Goal: Information Seeking & Learning: Learn about a topic

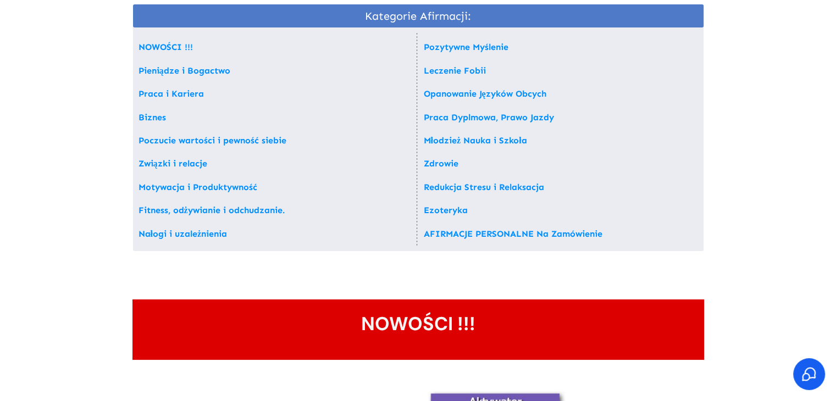
scroll to position [165, 0]
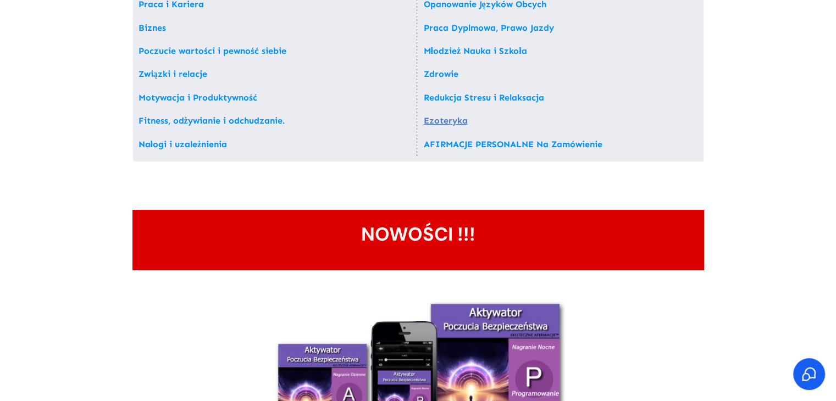
click at [458, 119] on link "Ezoteryka" at bounding box center [446, 120] width 44 height 10
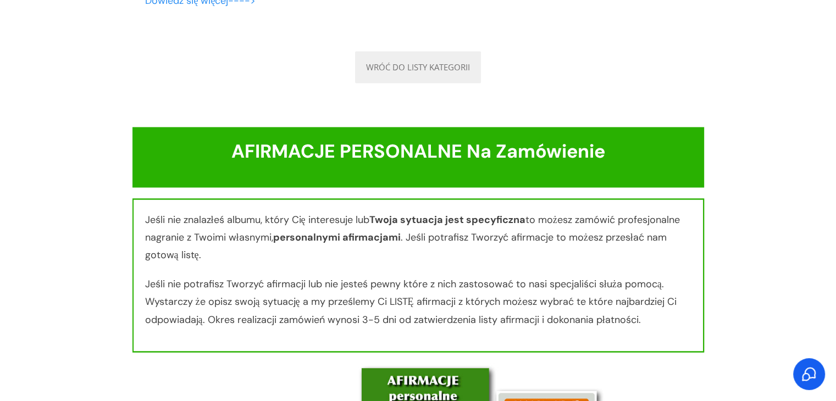
scroll to position [9930, 0]
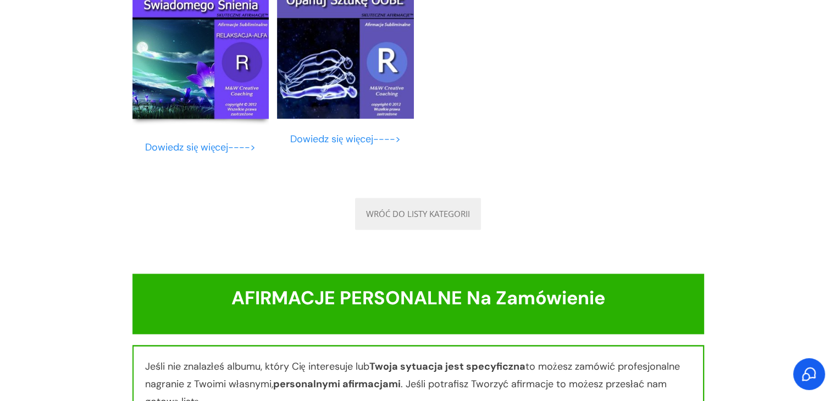
click at [214, 119] on img at bounding box center [200, 50] width 137 height 137
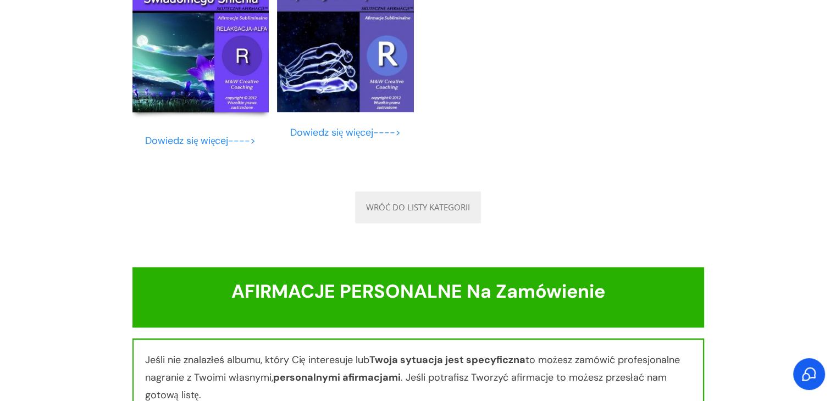
scroll to position [9820, 0]
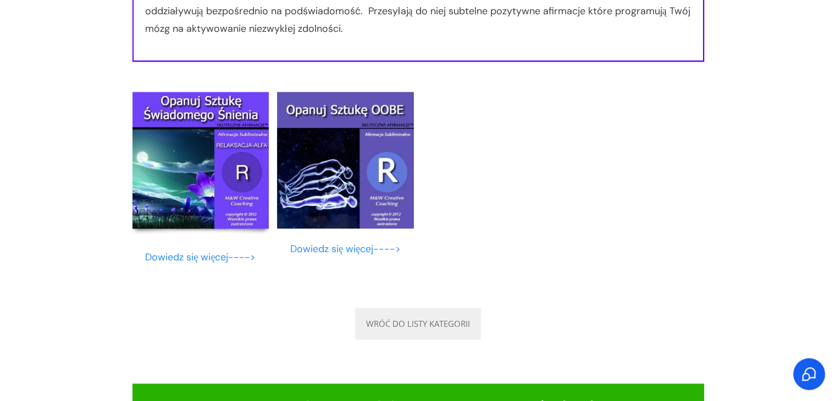
click at [218, 183] on img at bounding box center [200, 160] width 137 height 137
click at [195, 264] on link "Dowiedz się więcej---->" at bounding box center [200, 257] width 110 height 13
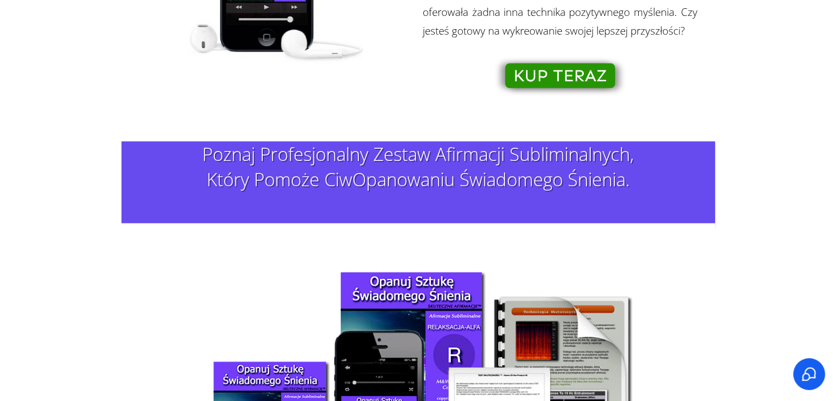
scroll to position [1264, 0]
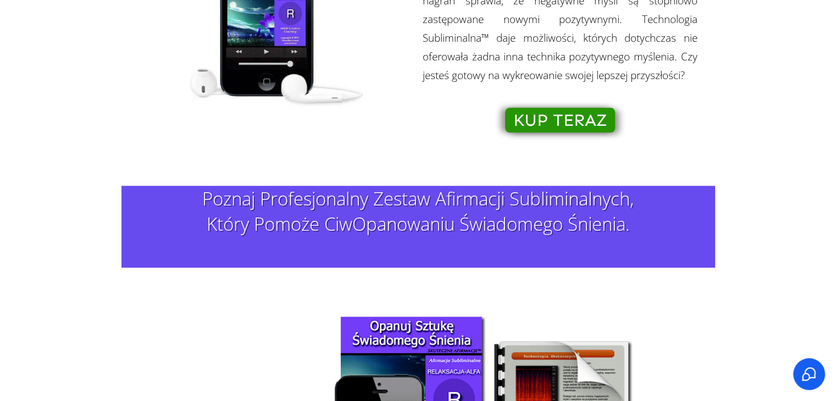
click at [585, 114] on span "KUP TERAZ" at bounding box center [559, 120] width 93 height 12
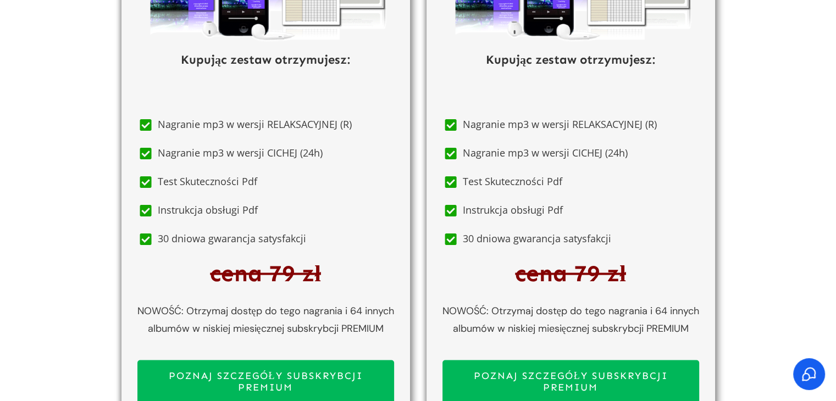
scroll to position [6218, 0]
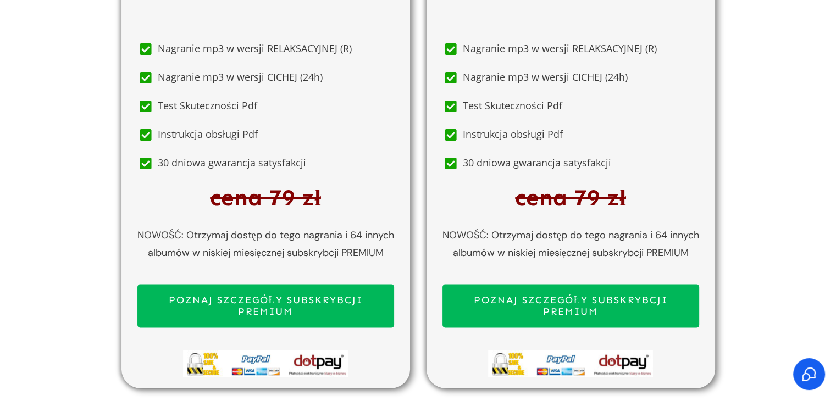
click at [284, 297] on span "POZNAJ SZCZEGÓŁY SUBSKRYBCJI PREMIUM" at bounding box center [265, 306] width 237 height 24
click at [316, 296] on span "POZNAJ SZCZEGÓŁY SUBSKRYBCJI PREMIUM" at bounding box center [265, 306] width 237 height 24
click at [591, 305] on span "POZNAJ SZCZEGÓŁY SUBSKRYBCJI PREMIUM" at bounding box center [570, 306] width 237 height 24
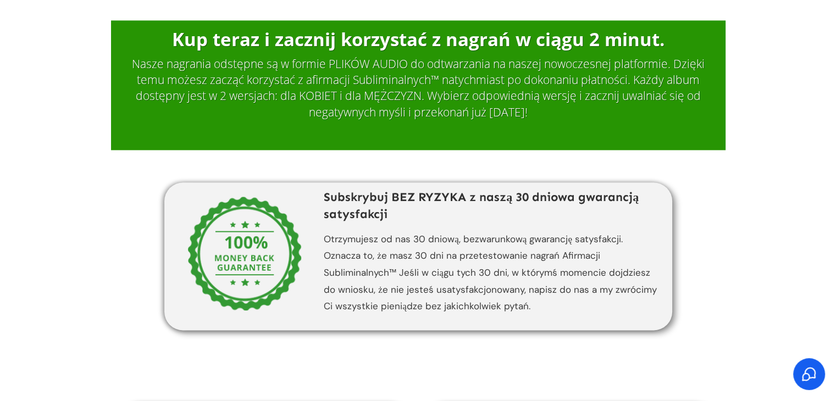
scroll to position [5404, 0]
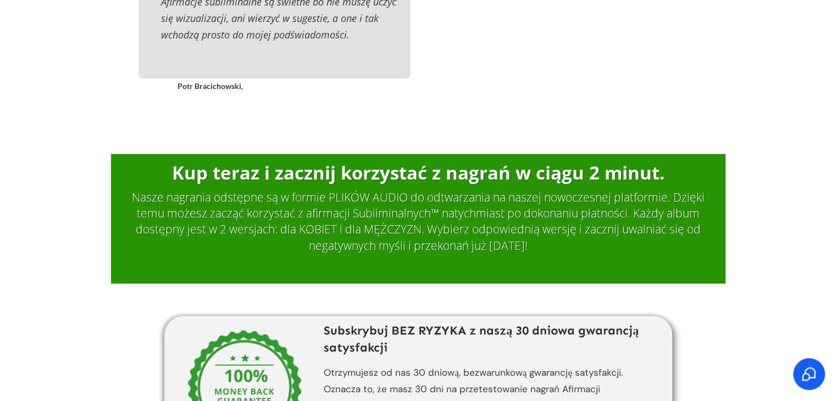
click at [321, 196] on h2 "Nasze nagrania odstępne są w formie PLIKÓW AUDIO do odtwarzania na naszej nowoc…" at bounding box center [418, 228] width 579 height 76
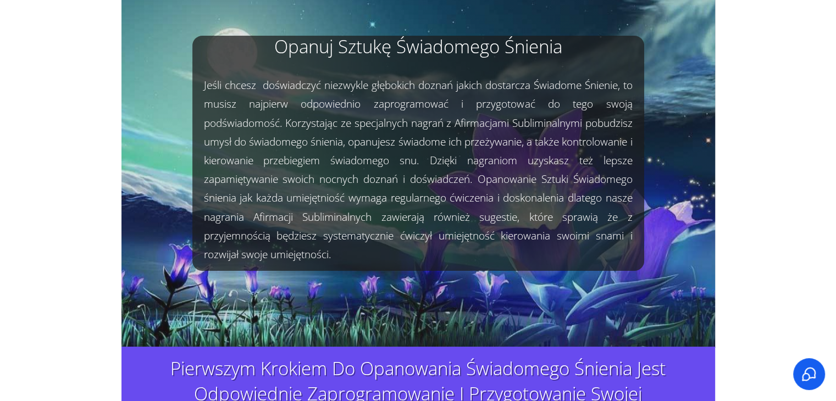
scroll to position [0, 0]
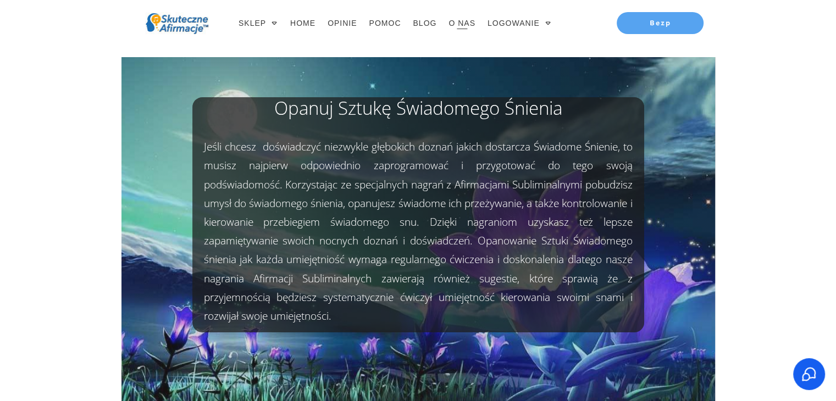
click at [461, 22] on span "O NAS" at bounding box center [461, 22] width 27 height 15
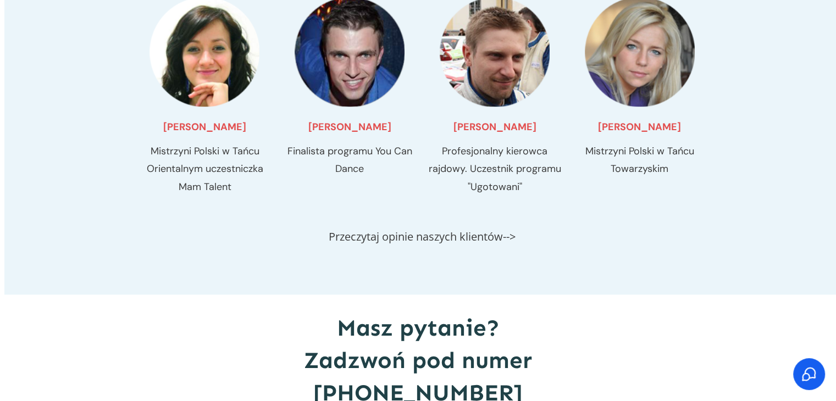
scroll to position [1540, 0]
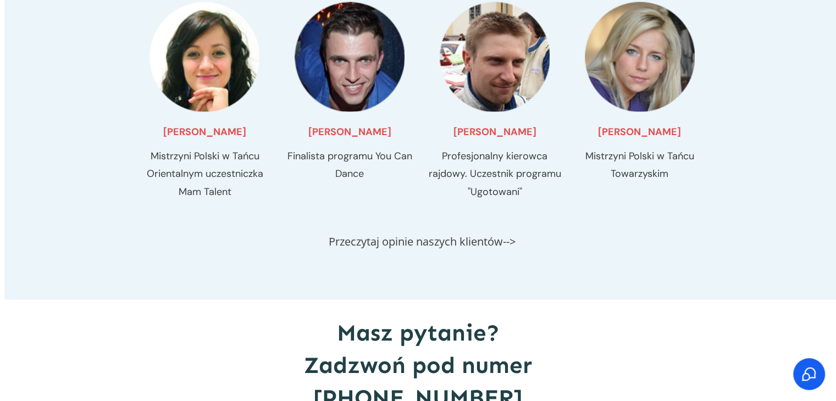
click at [488, 234] on link "Przeczytaj opinie naszych klientów-->" at bounding box center [422, 241] width 187 height 15
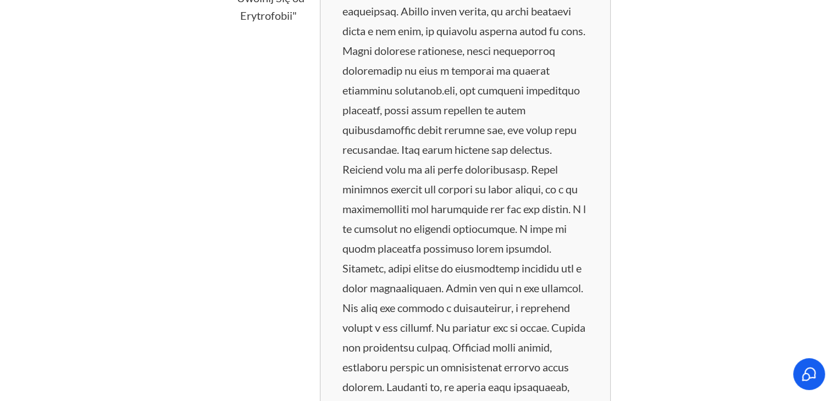
scroll to position [6812, 0]
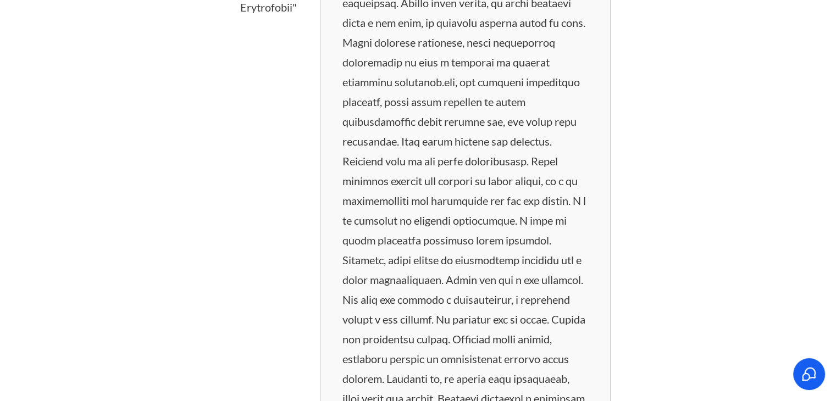
click at [479, 233] on p at bounding box center [464, 170] width 245 height 633
copy p "erytrofobię"
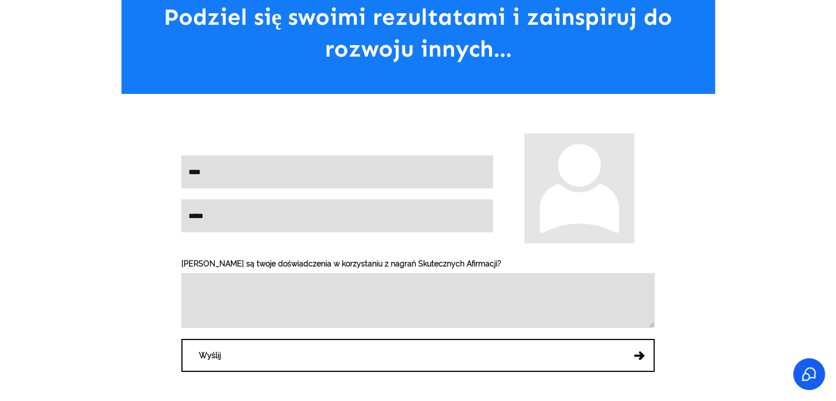
scroll to position [12256, 0]
